Goal: Task Accomplishment & Management: Manage account settings

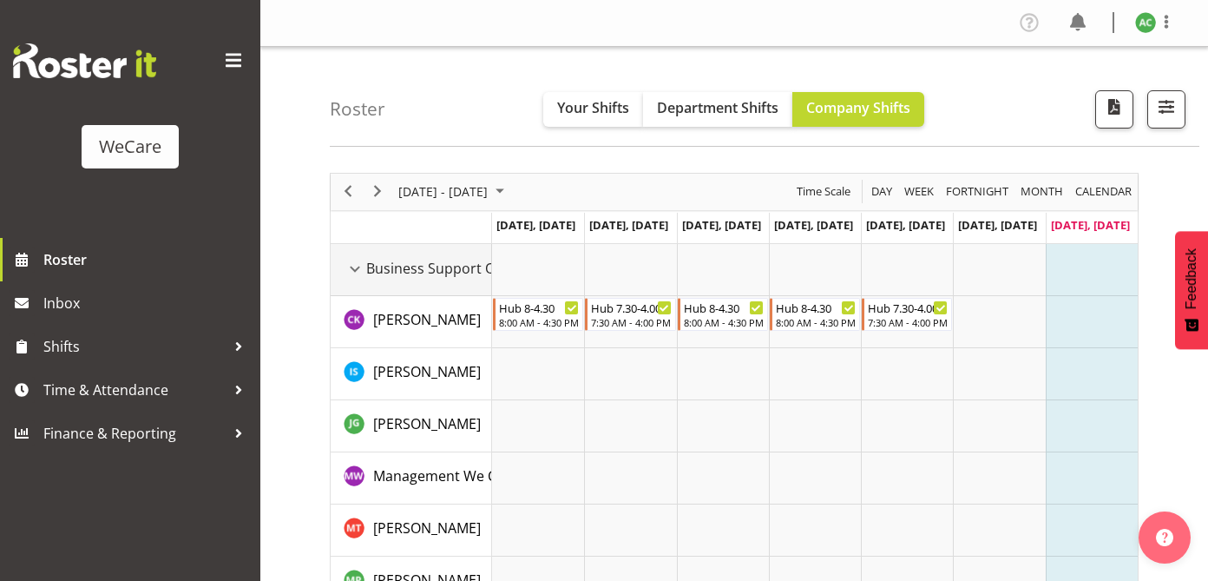
click at [357, 265] on div "Business Support Office resource" at bounding box center [355, 269] width 23 height 23
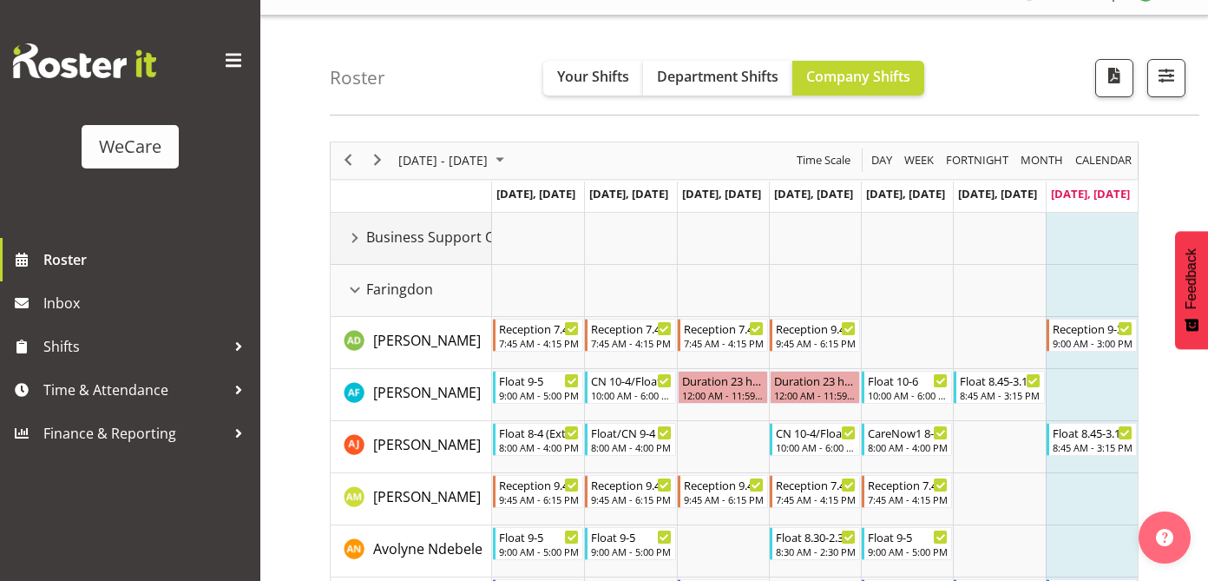
scroll to position [27, 0]
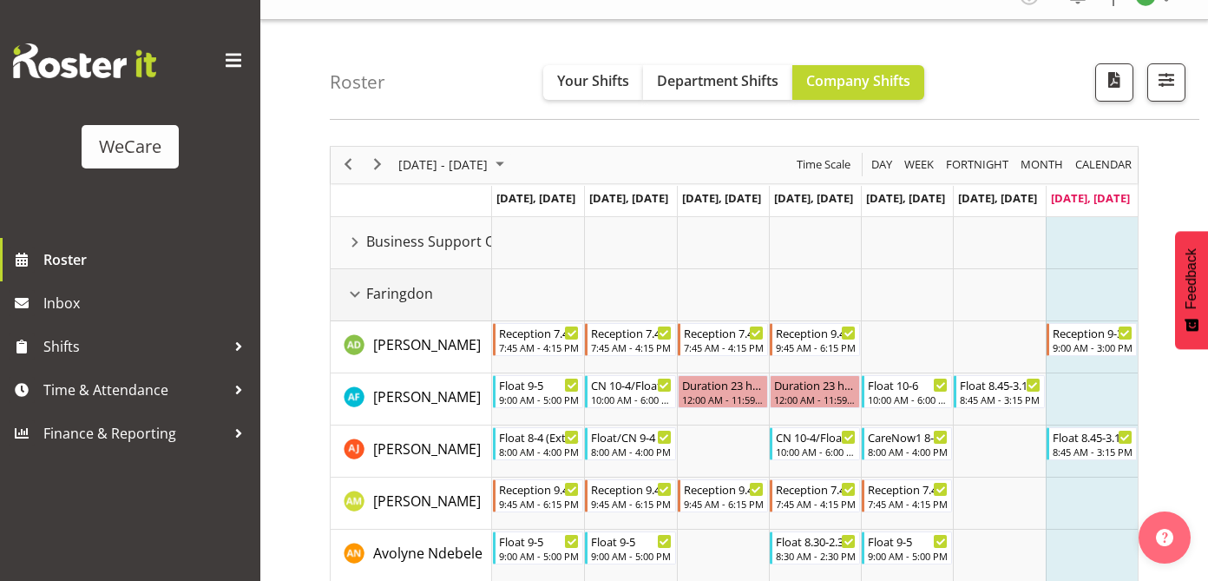
click at [353, 288] on div "Faringdon resource" at bounding box center [355, 294] width 23 height 23
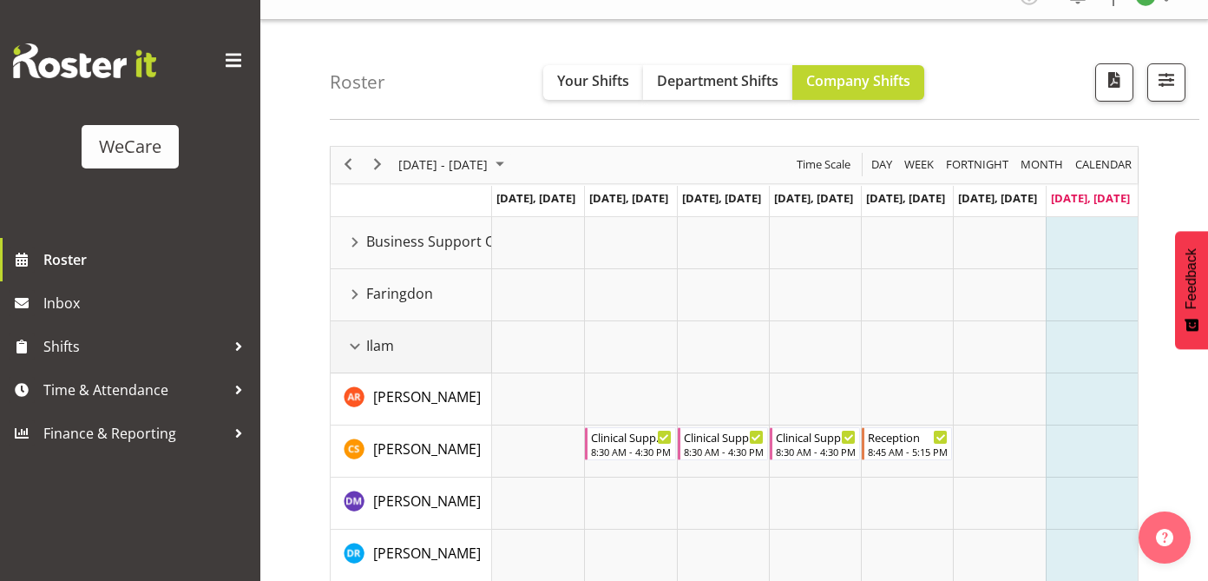
click at [352, 347] on div "Ilam resource" at bounding box center [355, 346] width 23 height 23
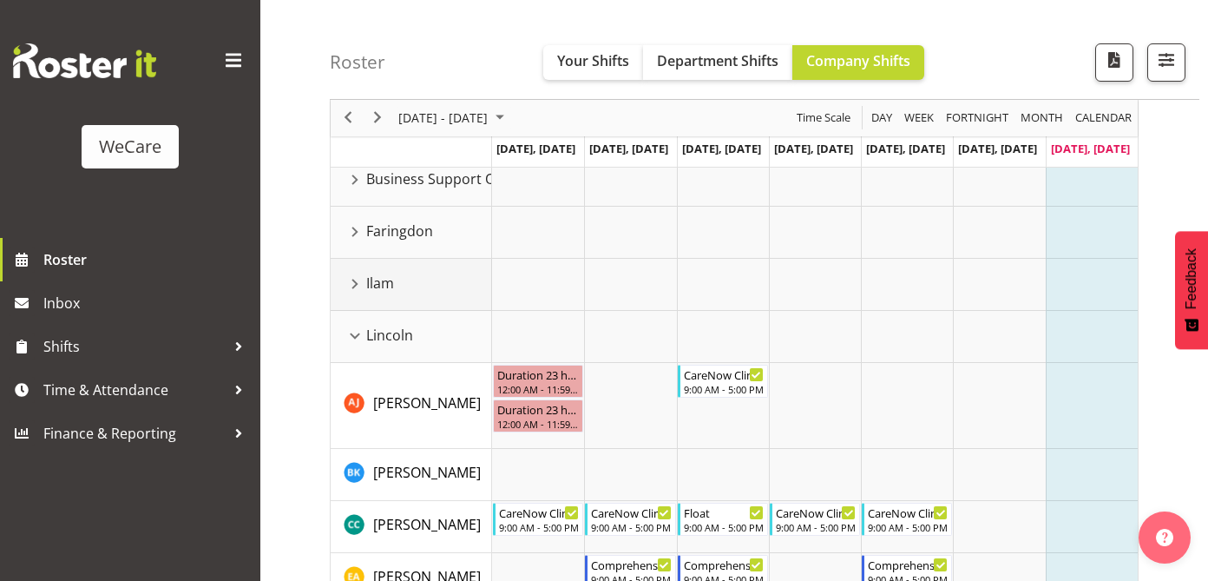
scroll to position [91, 0]
click at [353, 335] on div "Lincoln resource" at bounding box center [355, 334] width 23 height 23
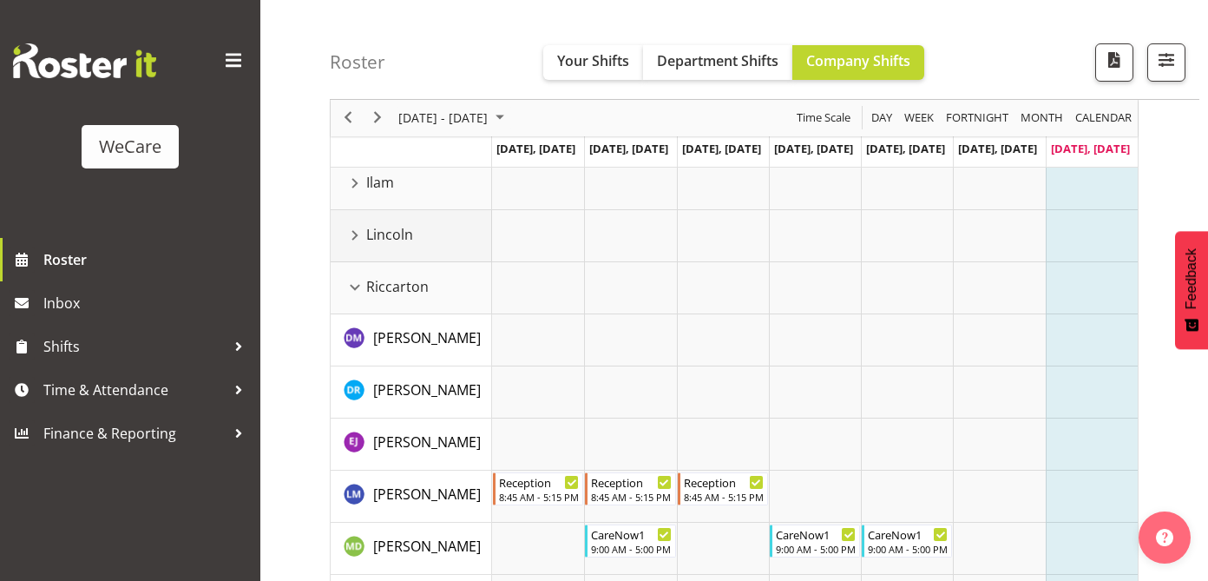
scroll to position [194, 0]
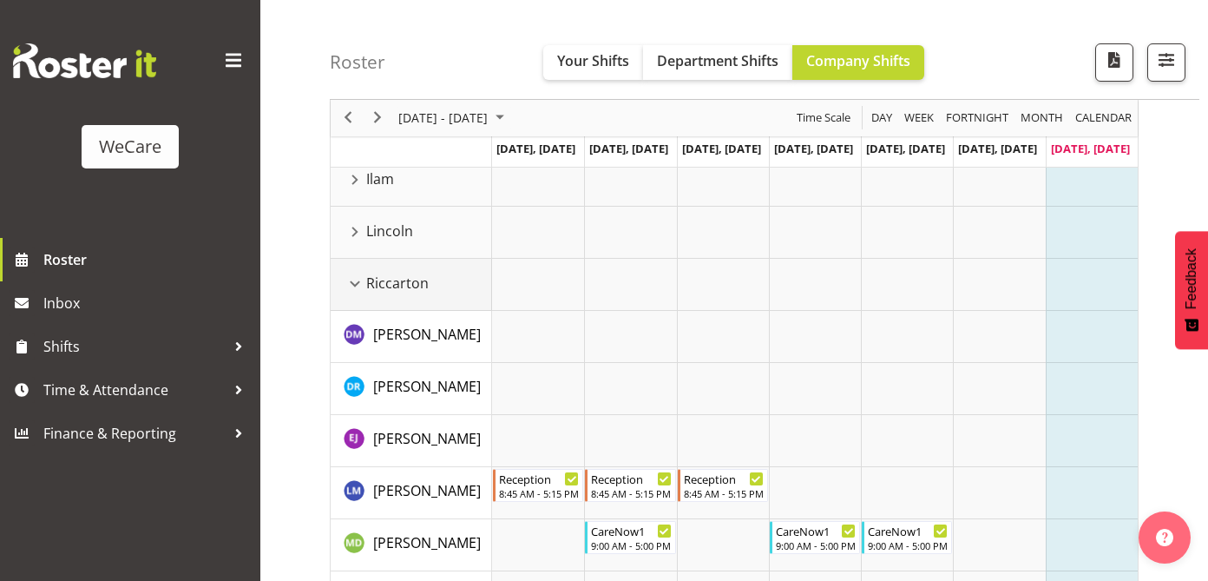
click at [354, 280] on div "Riccarton resource" at bounding box center [355, 284] width 23 height 23
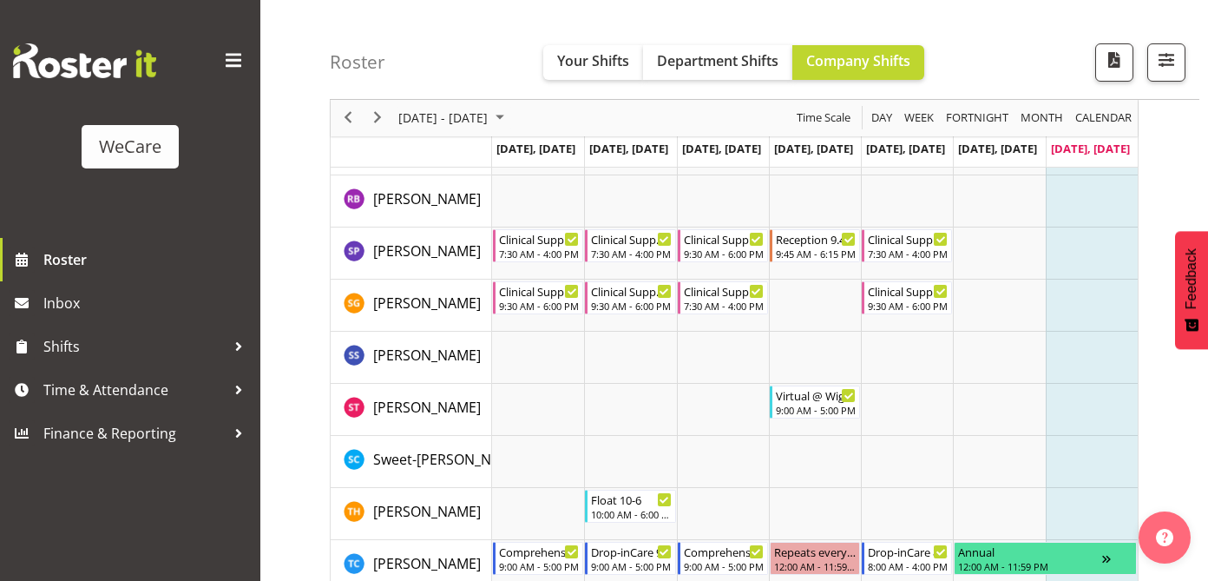
scroll to position [1689, 0]
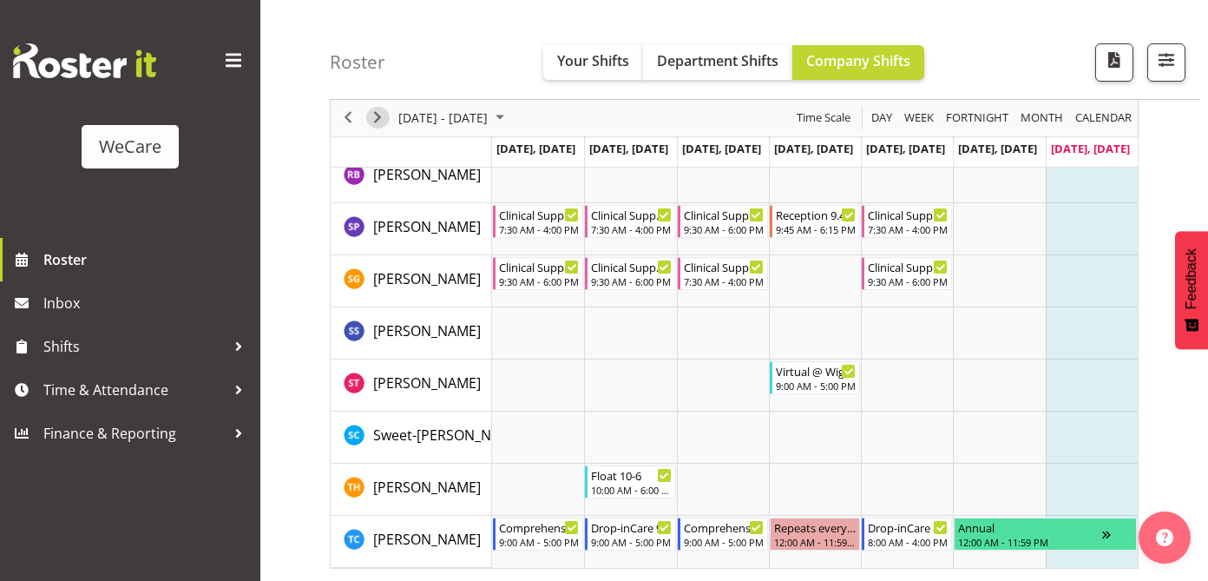
click at [378, 115] on span "Next" at bounding box center [377, 119] width 21 height 22
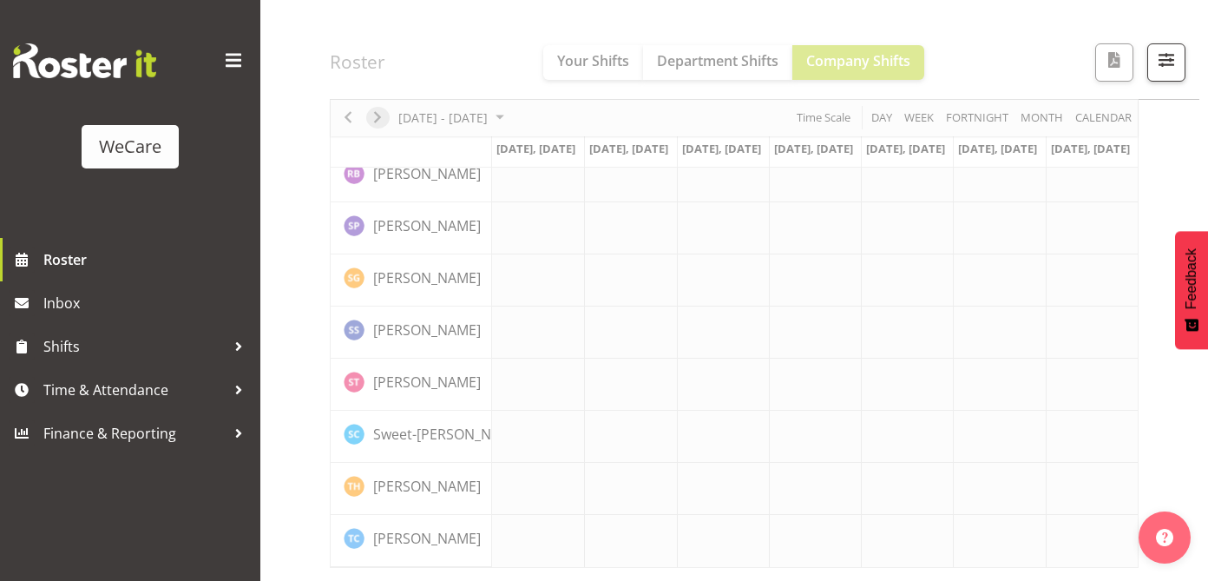
scroll to position [1655, 0]
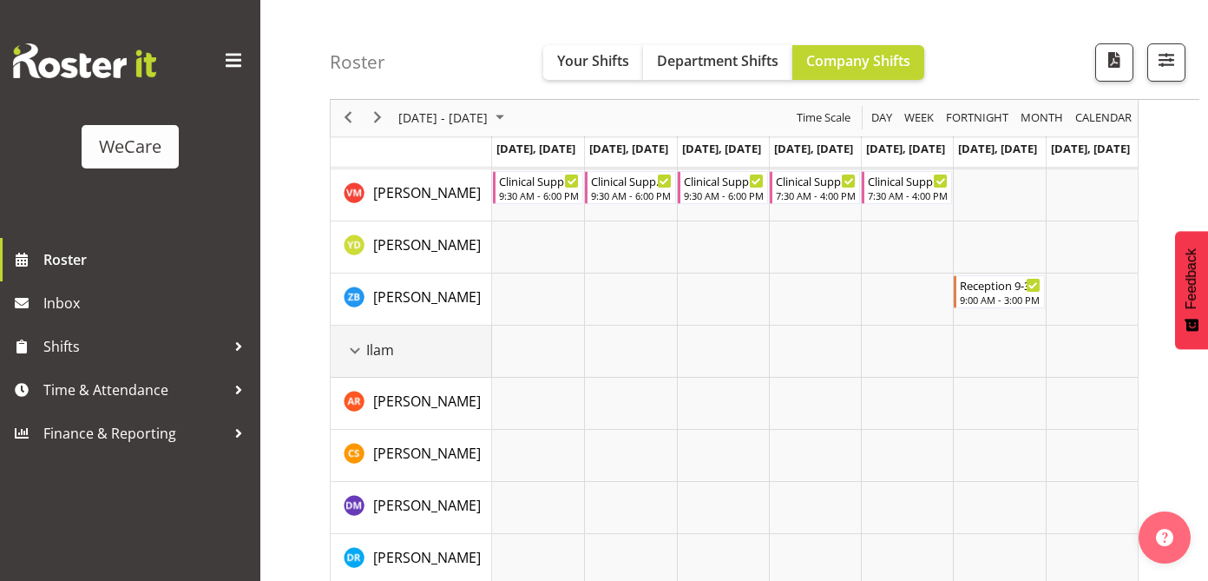
click at [355, 350] on div "Ilam resource" at bounding box center [355, 350] width 23 height 23
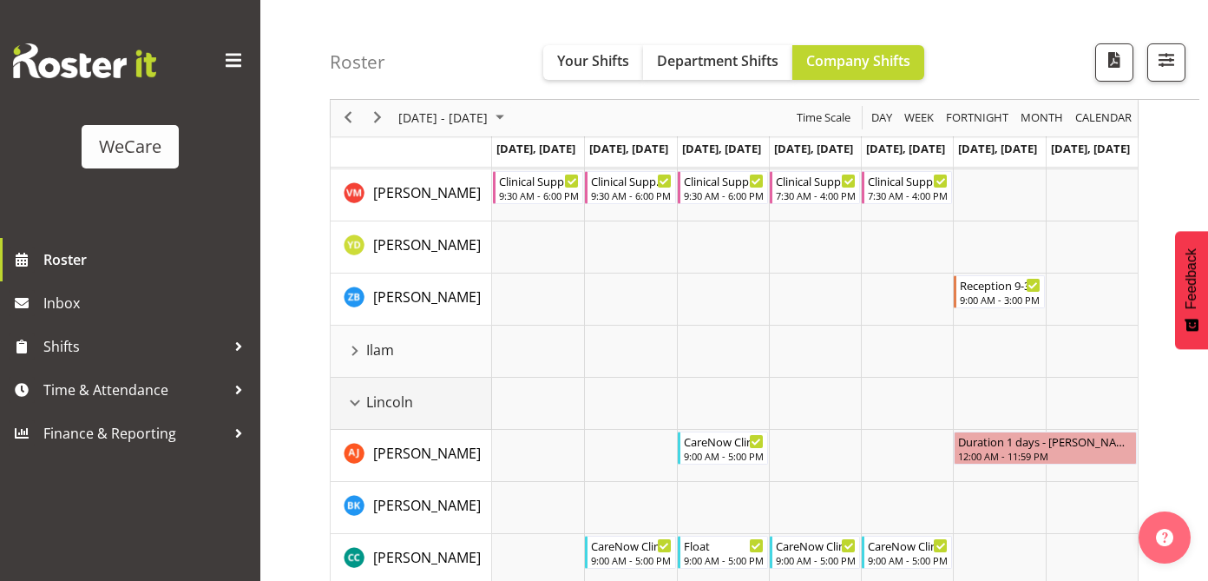
click at [354, 398] on div "Lincoln resource" at bounding box center [355, 403] width 23 height 23
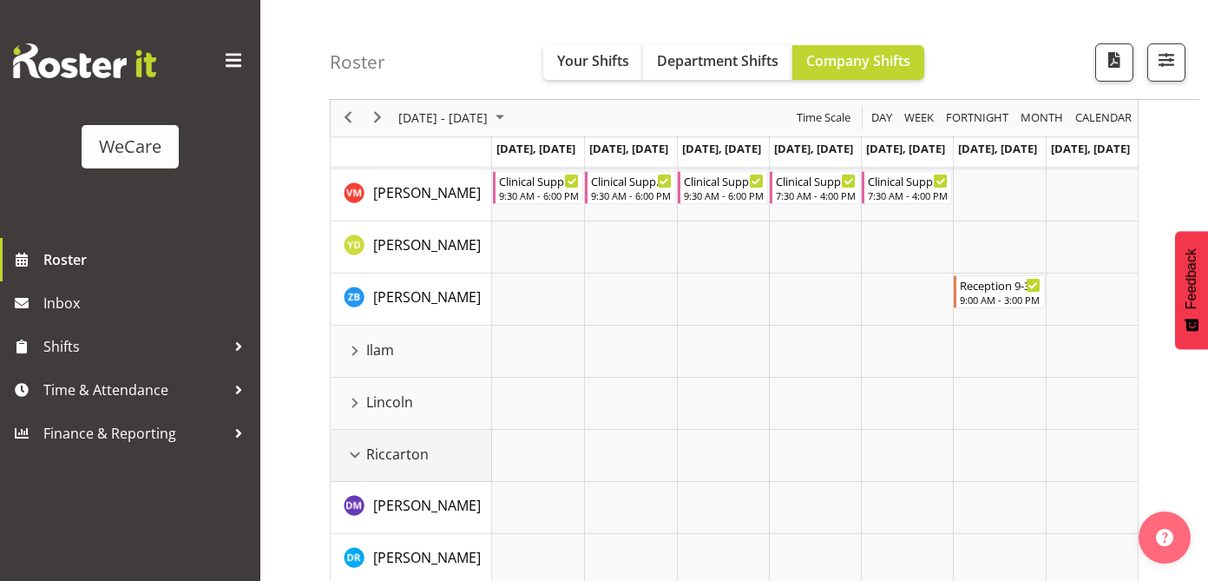
click at [352, 454] on div "Riccarton resource" at bounding box center [355, 455] width 23 height 23
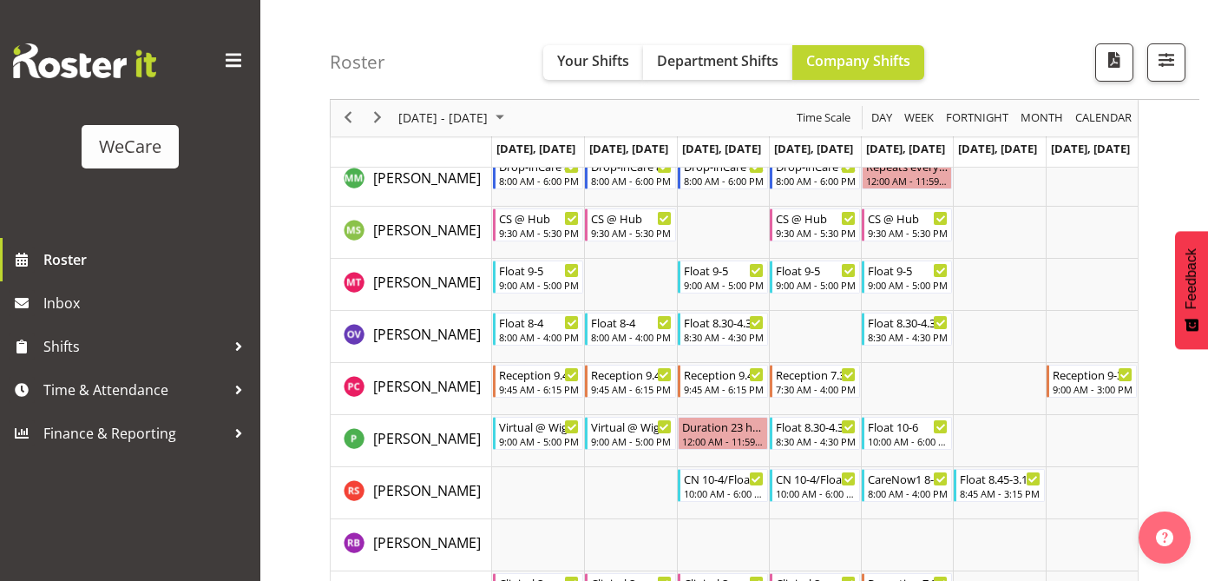
scroll to position [2986, 0]
